Goal: Task Accomplishment & Management: Complete application form

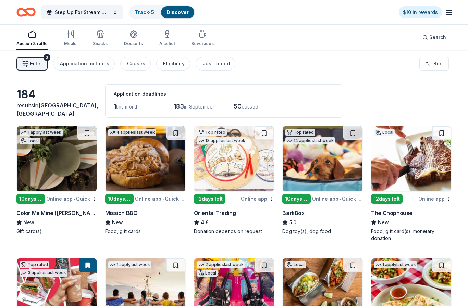
click at [450, 8] on icon "button" at bounding box center [449, 12] width 8 height 8
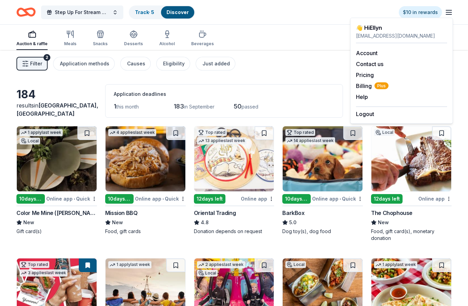
click at [295, 69] on div "Filter 2 Application methods Causes Eligibility Just added Sort" at bounding box center [234, 63] width 468 height 27
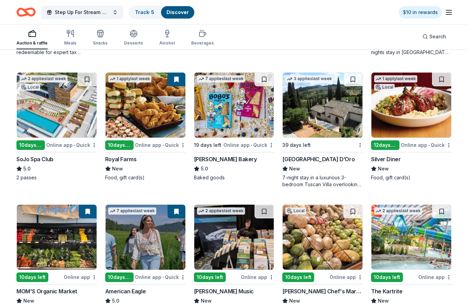
scroll to position [576, 0]
click at [388, 160] on div "Silver Diner" at bounding box center [385, 159] width 29 height 8
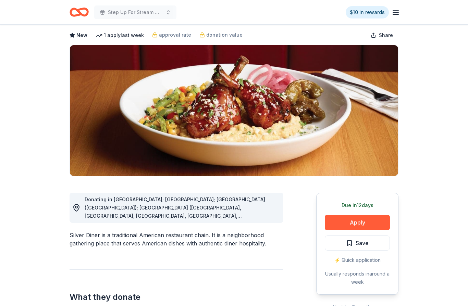
scroll to position [43, 0]
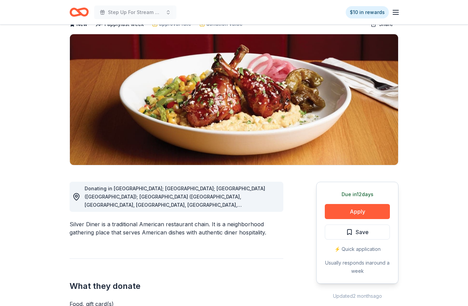
click at [361, 214] on button "Apply" at bounding box center [357, 212] width 65 height 15
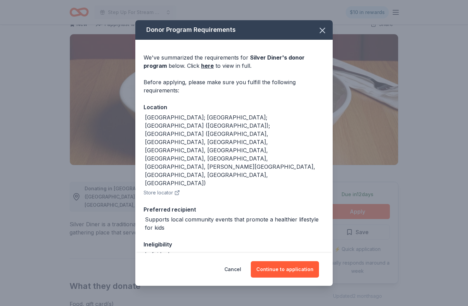
click at [289, 278] on button "Continue to application" at bounding box center [285, 270] width 68 height 16
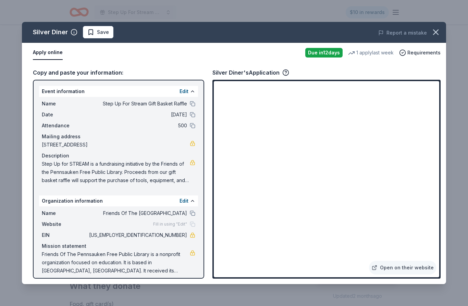
click at [436, 29] on icon "button" at bounding box center [436, 32] width 10 height 10
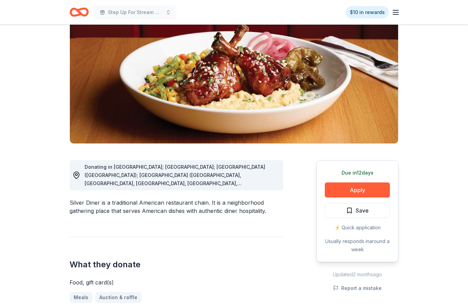
scroll to position [64, 0]
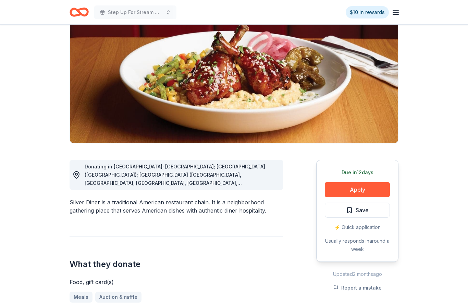
click at [366, 230] on div "⚡️ Quick application" at bounding box center [357, 228] width 65 height 8
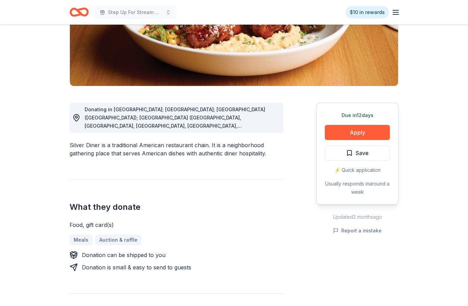
scroll to position [122, 0]
click at [368, 137] on button "Apply" at bounding box center [357, 132] width 65 height 15
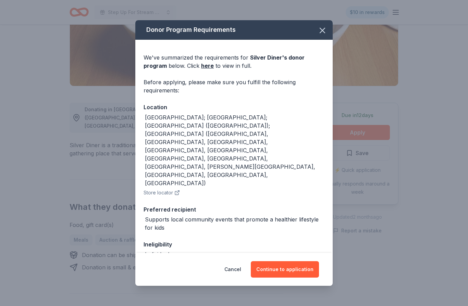
click at [209, 70] on link "here" at bounding box center [207, 66] width 13 height 8
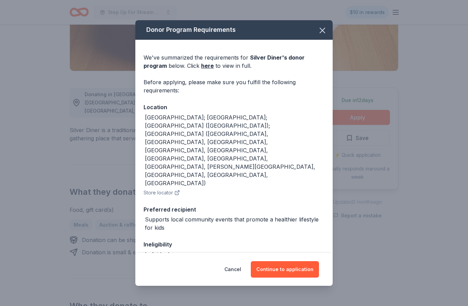
click at [293, 272] on button "Continue to application" at bounding box center [285, 270] width 68 height 16
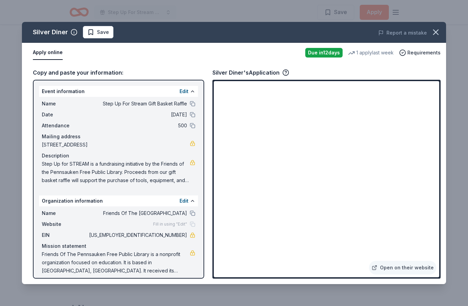
scroll to position [454, 0]
click at [90, 34] on span "Save" at bounding box center [98, 32] width 22 height 8
click at [437, 32] on icon "button" at bounding box center [436, 32] width 10 height 10
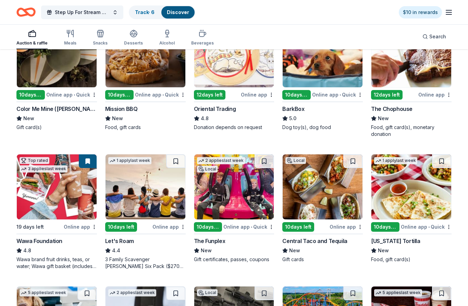
scroll to position [204, 0]
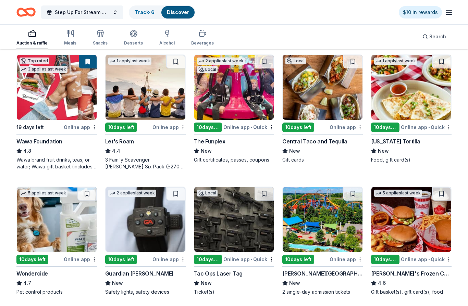
click at [36, 136] on div "Top rated 3 applies last week 19 days left Online app Wawa Foundation 4.8 Wawa …" at bounding box center [56, 113] width 81 height 116
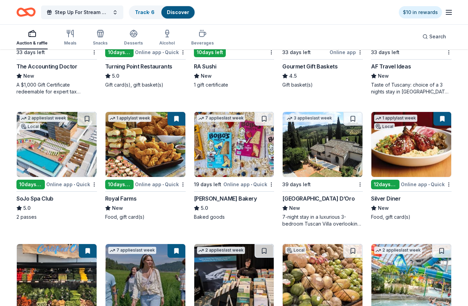
scroll to position [540, 0]
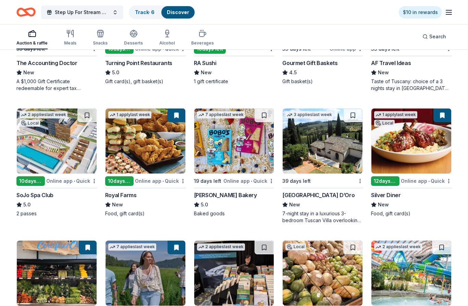
click at [156, 147] on img at bounding box center [146, 141] width 80 height 65
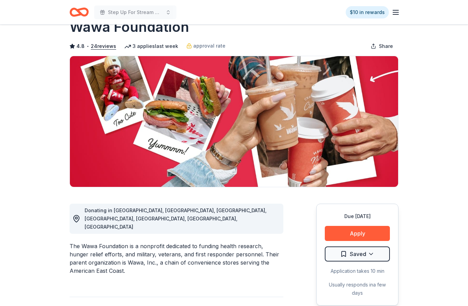
scroll to position [81, 0]
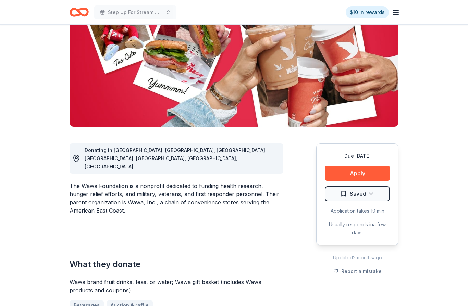
click at [364, 175] on button "Apply" at bounding box center [357, 173] width 65 height 15
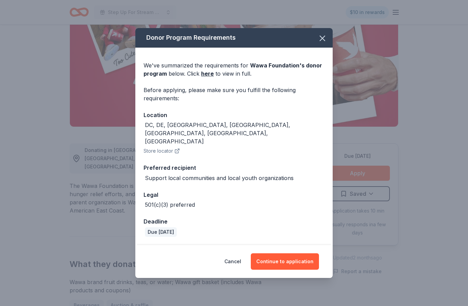
click at [293, 270] on button "Continue to application" at bounding box center [285, 262] width 68 height 16
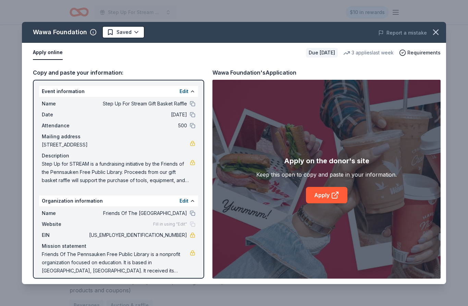
click at [326, 204] on link "Apply" at bounding box center [326, 195] width 41 height 16
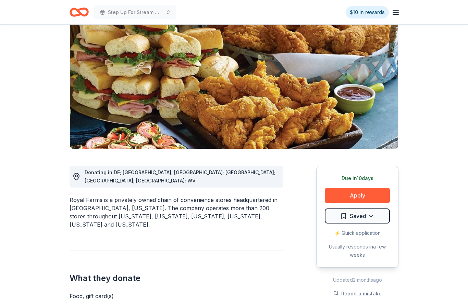
scroll to position [73, 0]
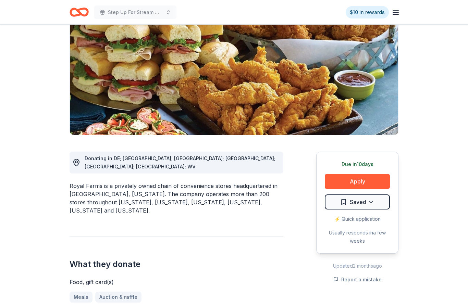
click at [371, 185] on button "Apply" at bounding box center [357, 181] width 65 height 15
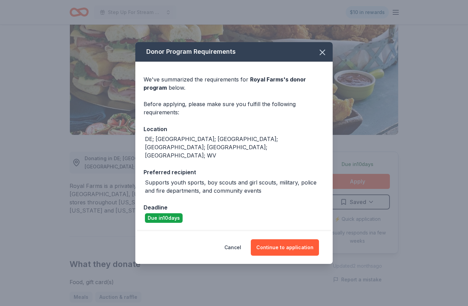
click at [298, 255] on button "Continue to application" at bounding box center [285, 248] width 68 height 16
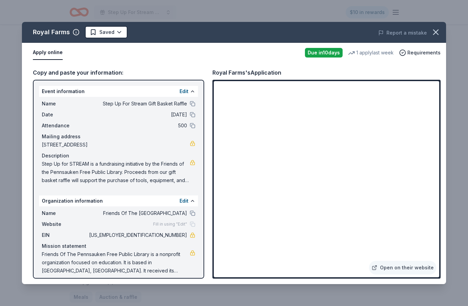
click at [424, 275] on link "Open on their website" at bounding box center [403, 268] width 68 height 14
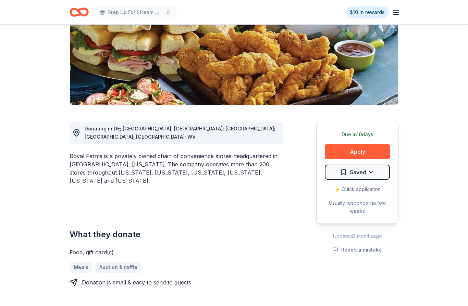
scroll to position [103, 0]
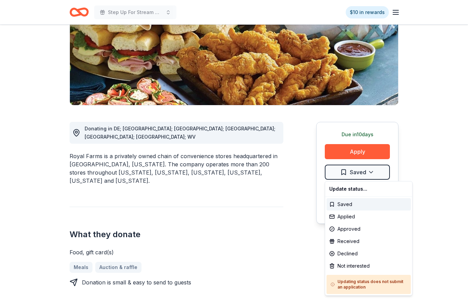
click at [345, 171] on html "Step Up For Stream Gift Basket Raffle $10 in rewards Due [DATE] Share Royal Far…" at bounding box center [234, 50] width 468 height 306
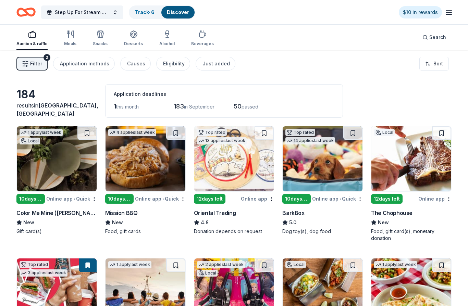
scroll to position [12, 0]
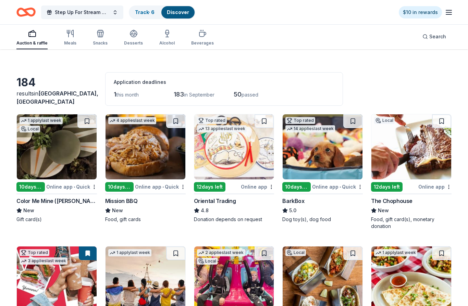
click at [141, 160] on img at bounding box center [146, 146] width 80 height 65
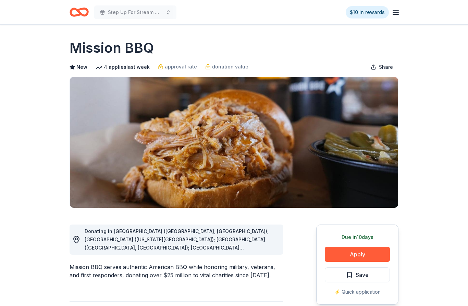
click at [371, 255] on button "Apply" at bounding box center [357, 254] width 65 height 15
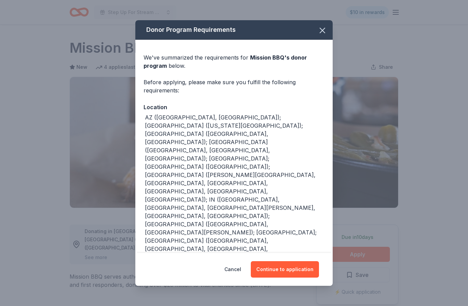
click at [302, 271] on button "Continue to application" at bounding box center [285, 270] width 68 height 16
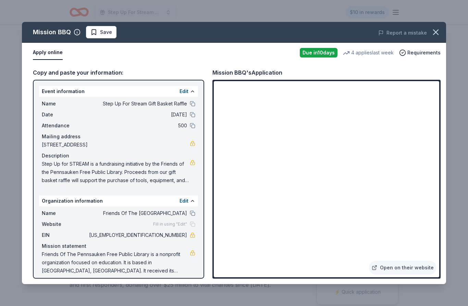
click at [412, 271] on link "Open on their website" at bounding box center [403, 268] width 68 height 14
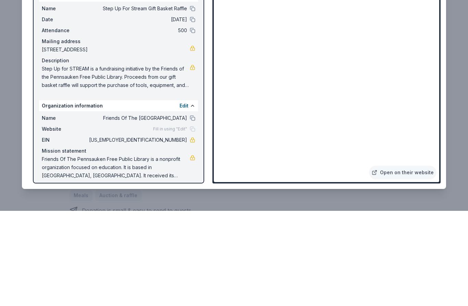
scroll to position [177, 0]
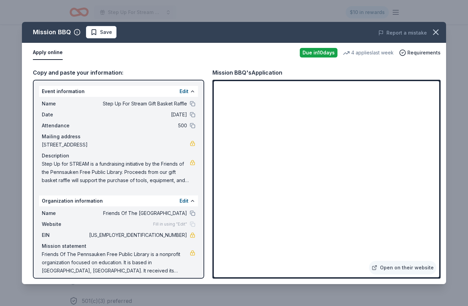
click at [445, 204] on div "Copy and paste your information: Event information Edit Name Step Up For Stream…" at bounding box center [234, 174] width 424 height 222
click at [445, 207] on div "Copy and paste your information: Event information Edit Name Step Up For Stream…" at bounding box center [234, 174] width 424 height 222
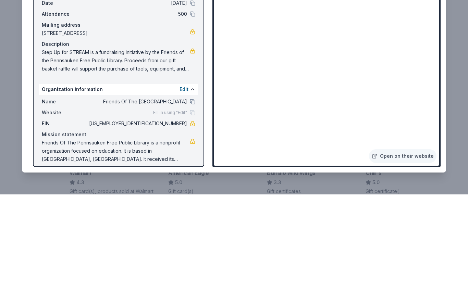
scroll to position [687, 0]
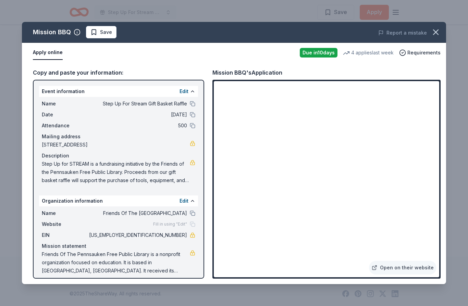
click at [94, 33] on span "Save" at bounding box center [101, 32] width 22 height 8
click at [435, 34] on icon "button" at bounding box center [436, 32] width 10 height 10
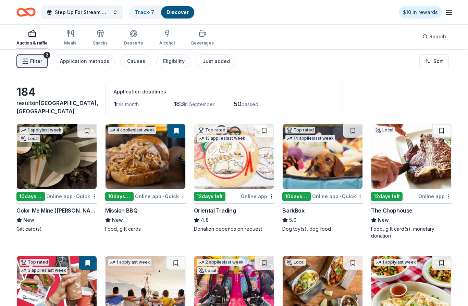
scroll to position [2, 0]
click at [413, 169] on img at bounding box center [412, 156] width 80 height 65
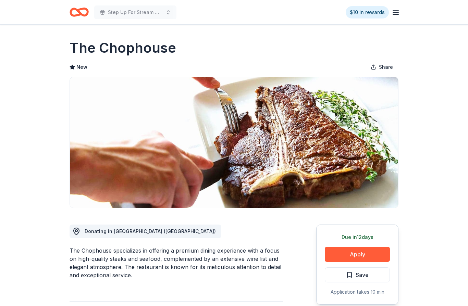
click at [373, 256] on button "Apply" at bounding box center [357, 254] width 65 height 15
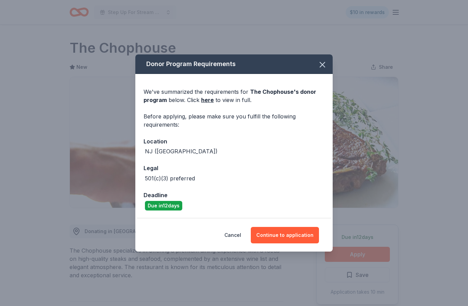
click at [297, 235] on button "Continue to application" at bounding box center [285, 235] width 68 height 16
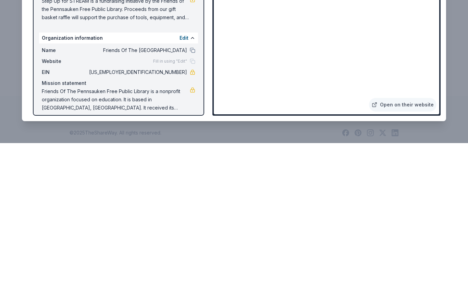
scroll to position [605, 0]
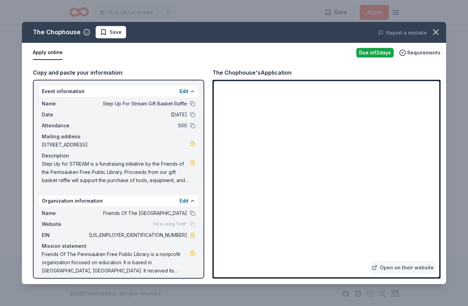
click at [436, 37] on icon "button" at bounding box center [436, 32] width 10 height 10
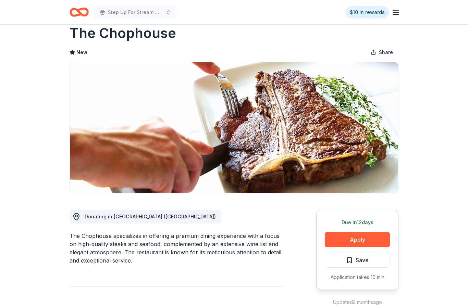
scroll to position [19, 0]
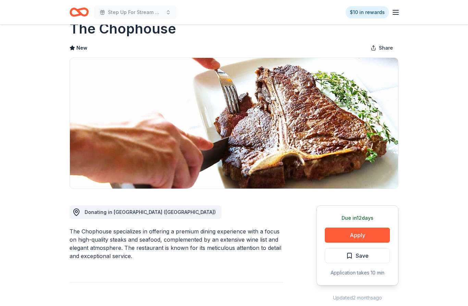
click at [359, 255] on span "Save" at bounding box center [362, 256] width 13 height 9
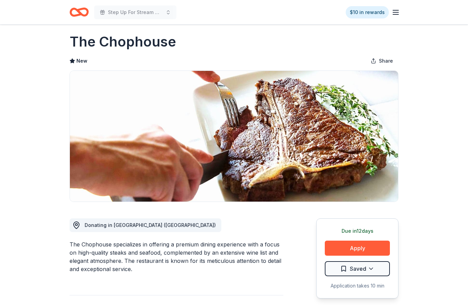
scroll to position [0, 0]
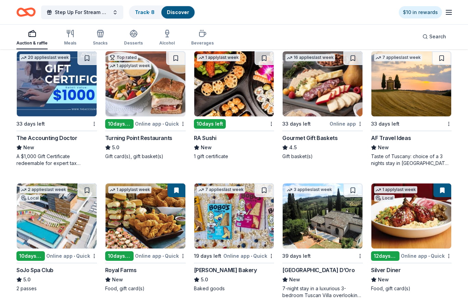
scroll to position [471, 0]
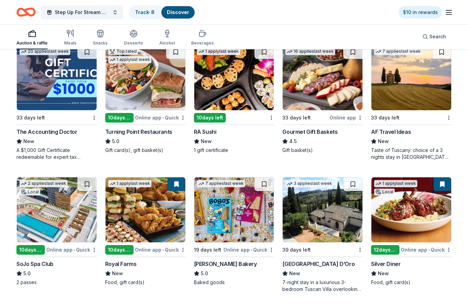
click at [321, 89] on img at bounding box center [323, 78] width 80 height 65
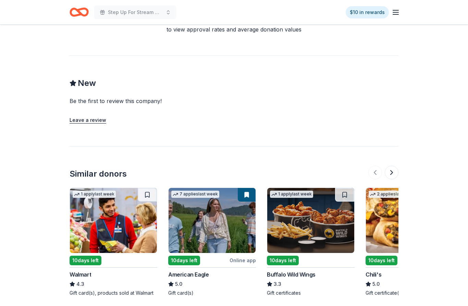
scroll to position [593, 0]
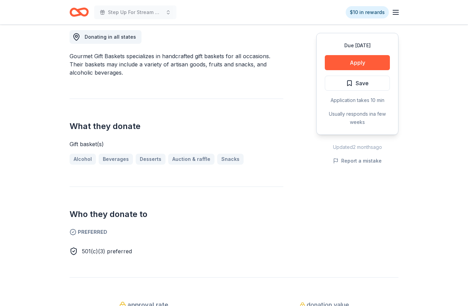
scroll to position [195, 0]
click at [369, 62] on button "Apply" at bounding box center [357, 62] width 65 height 15
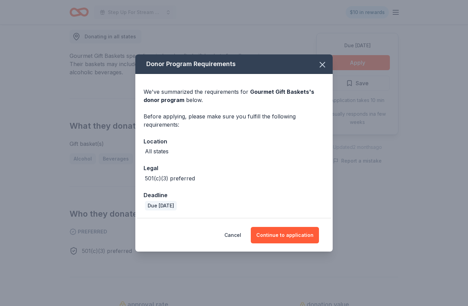
click at [294, 237] on button "Continue to application" at bounding box center [285, 235] width 68 height 16
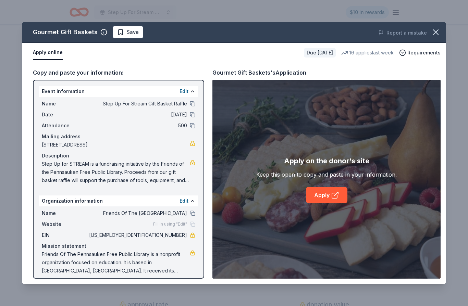
click at [327, 194] on link "Apply" at bounding box center [326, 195] width 41 height 16
